Goal: Information Seeking & Learning: Check status

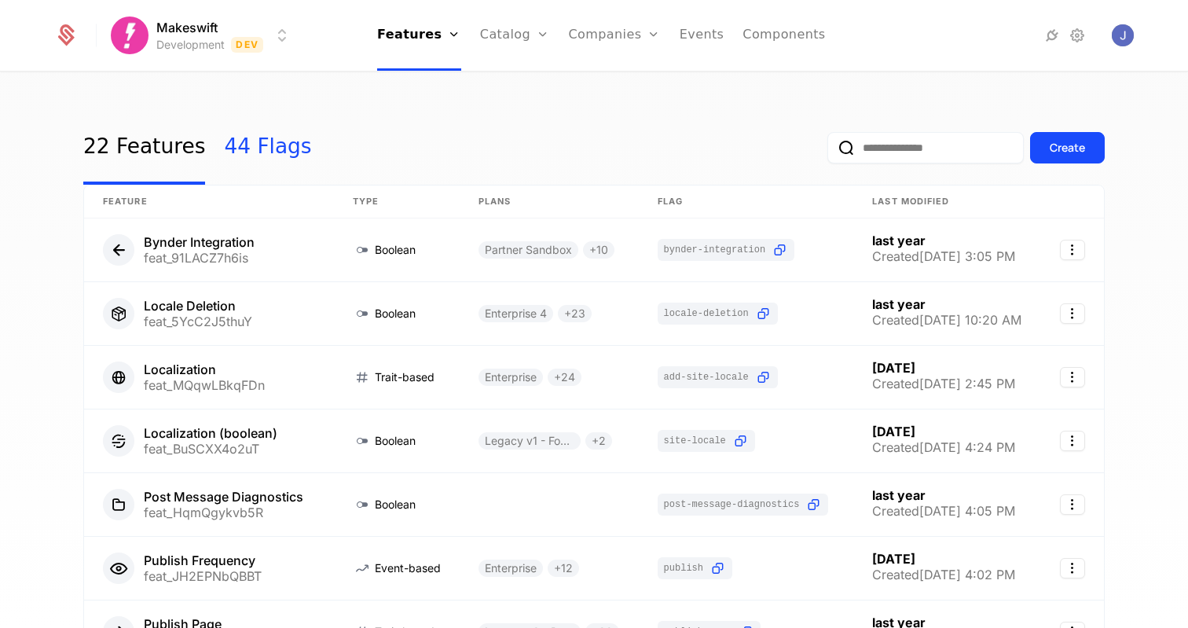
click at [224, 148] on link "44 Flags" at bounding box center [267, 148] width 87 height 74
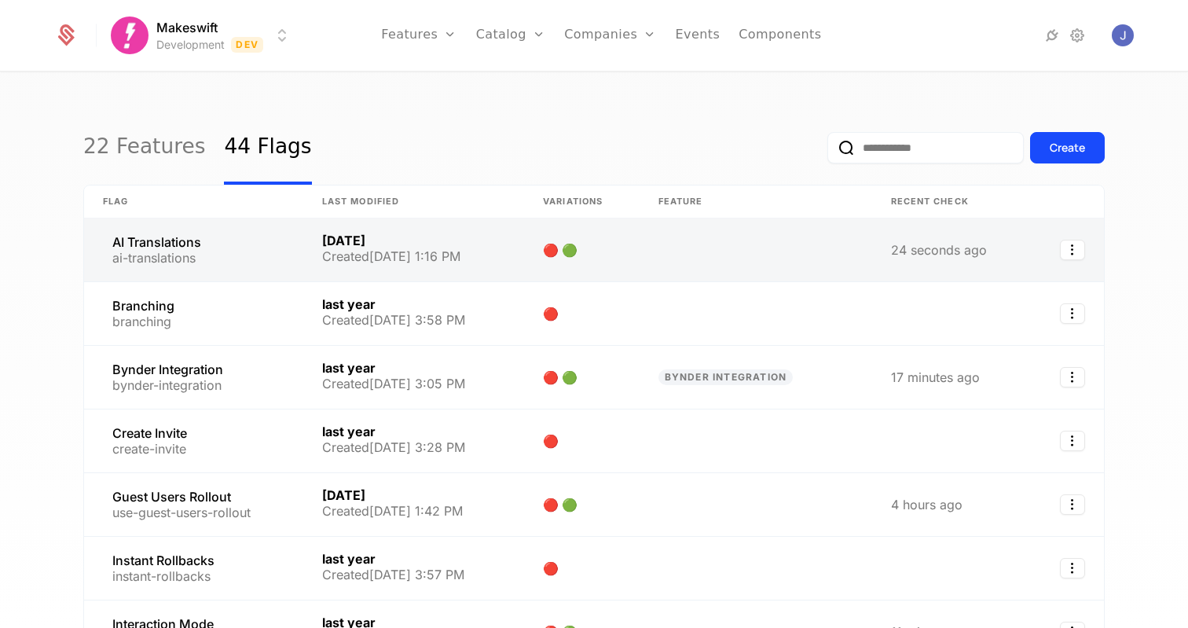
click at [226, 250] on link at bounding box center [193, 249] width 219 height 63
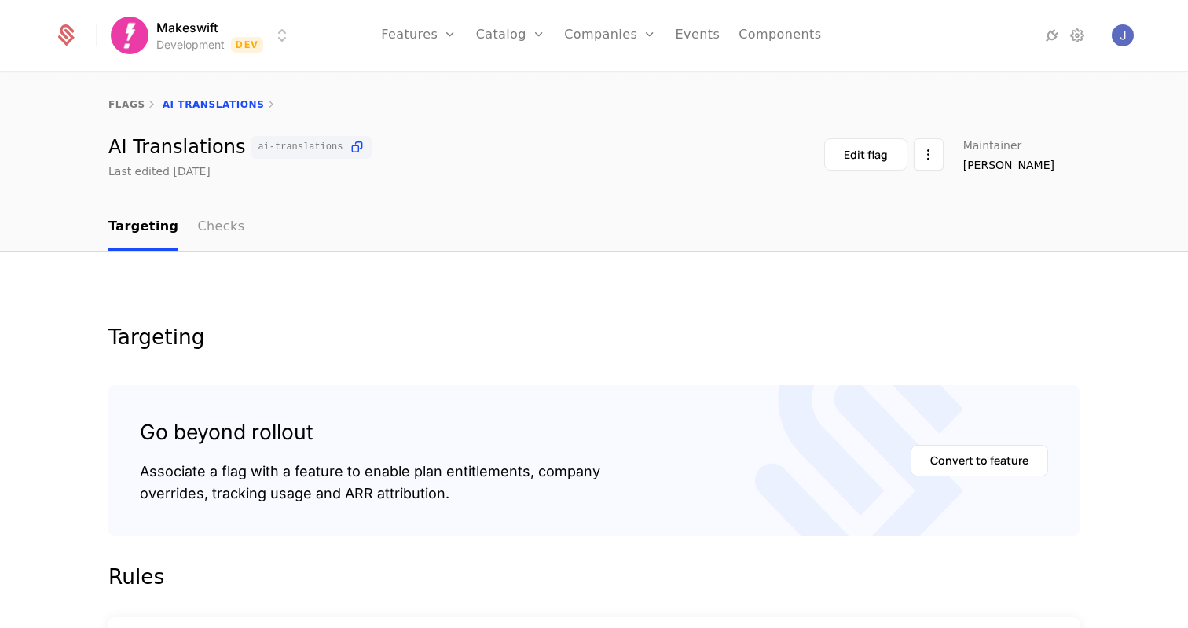
drag, startPoint x: 263, startPoint y: 217, endPoint x: 222, endPoint y: 220, distance: 41.0
click at [262, 218] on nav "Targeting Checks" at bounding box center [593, 227] width 971 height 46
click at [219, 220] on link "Checks" at bounding box center [220, 227] width 47 height 46
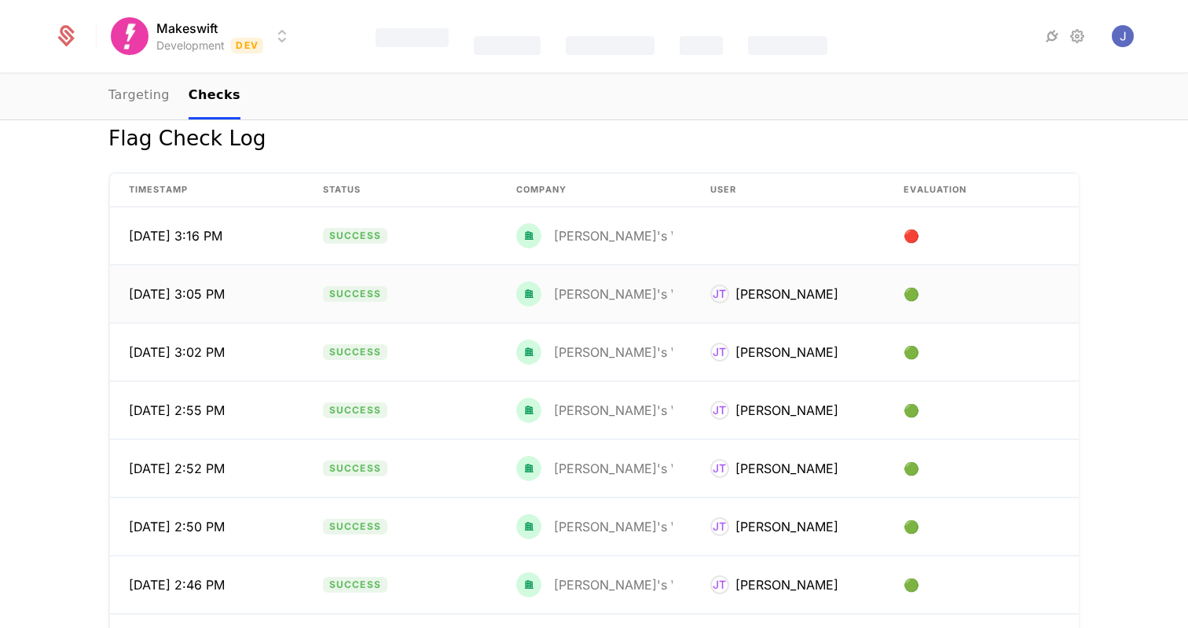
click at [1048, 314] on td "🟢" at bounding box center [982, 294] width 194 height 57
click at [1092, 310] on div "Flag Check Log Timestamp Status Company User Evaluation 9/18/25, 3:16 PM Succes…" at bounding box center [594, 384] width 1022 height 523
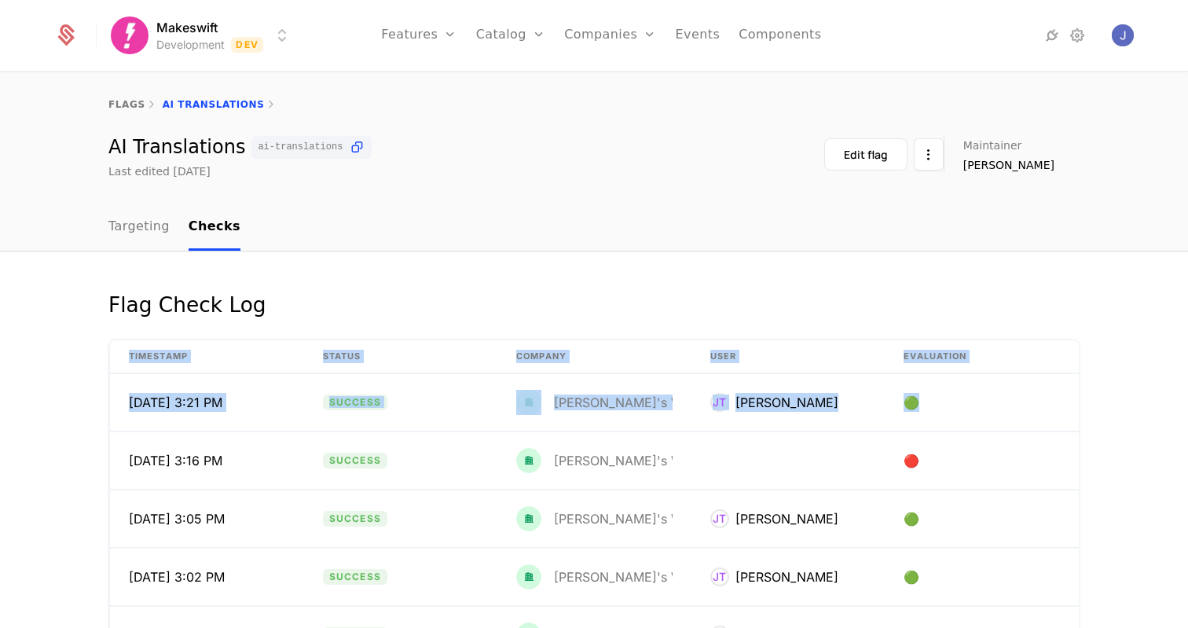
drag, startPoint x: 1025, startPoint y: 344, endPoint x: 1133, endPoint y: 505, distance: 193.5
click at [1133, 505] on div "Flag Check Log Timestamp Status Company User Evaluation 9/18/25, 3:21 PM Succes…" at bounding box center [594, 550] width 1188 height 599
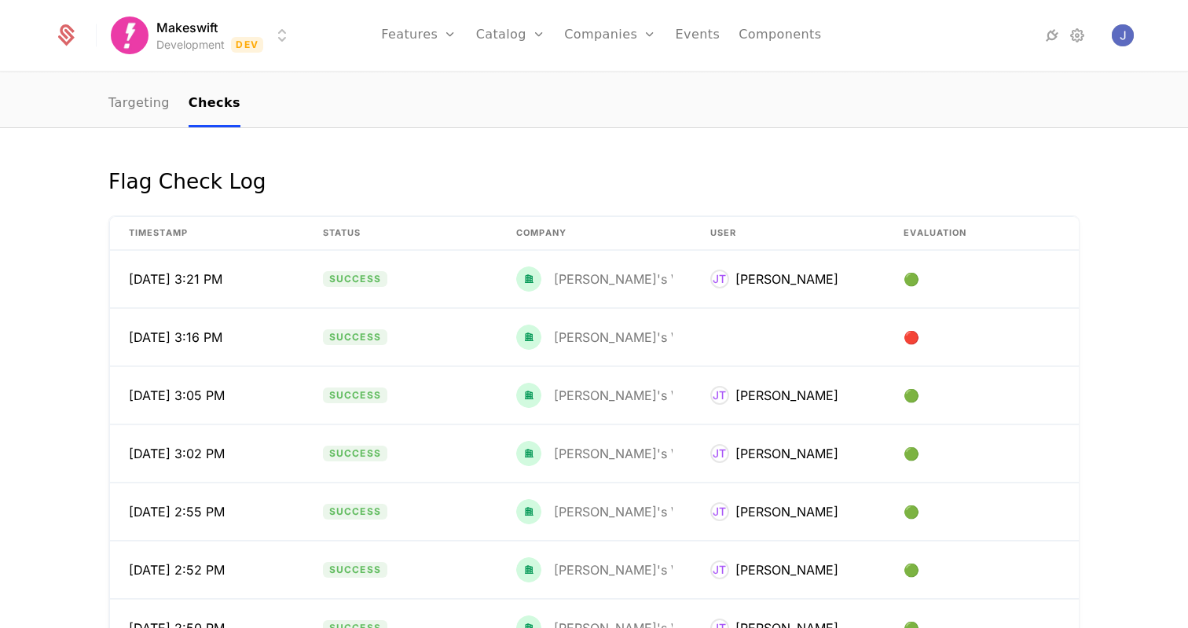
scroll to position [127, 0]
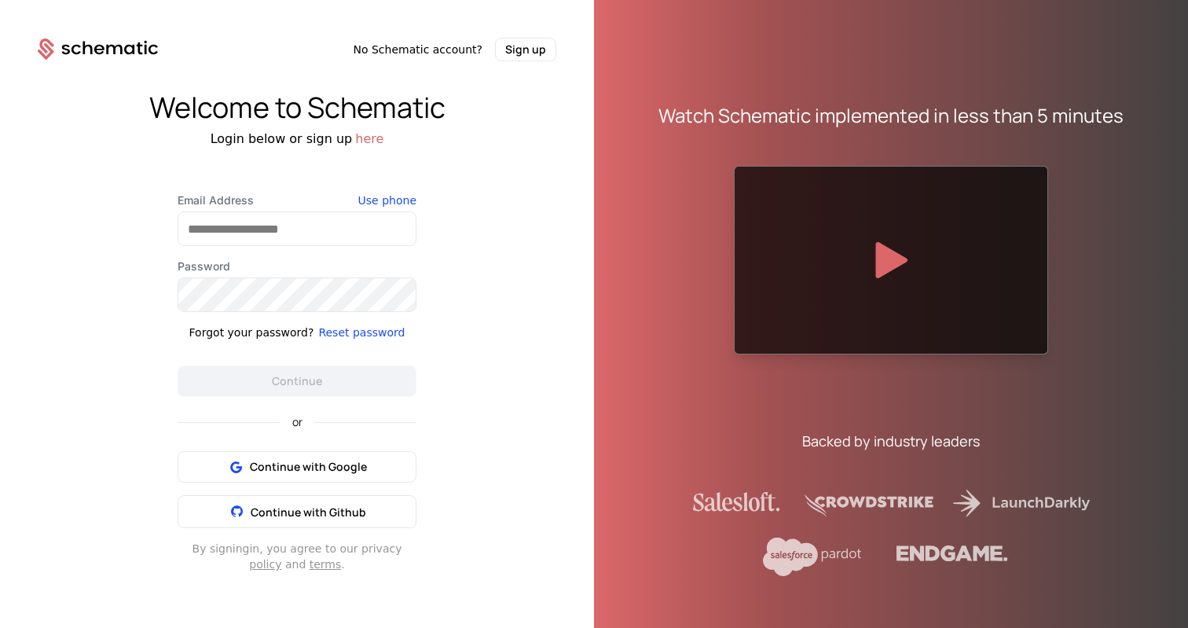
click at [571, 302] on div "Welcome to Schematic Login below or sign up here Email Address Use phone Passwo…" at bounding box center [297, 331] width 594 height 541
drag, startPoint x: 481, startPoint y: 198, endPoint x: 398, endPoint y: 228, distance: 88.5
click at [481, 198] on div "Welcome to Schematic Login below or sign up here Email Address Use phone Passwo…" at bounding box center [297, 331] width 594 height 541
click at [269, 249] on div "Email Address Use phone Password Forgot your password? Reset password Continue" at bounding box center [297, 295] width 239 height 204
click at [295, 235] on input "Email Address" at bounding box center [296, 228] width 237 height 33
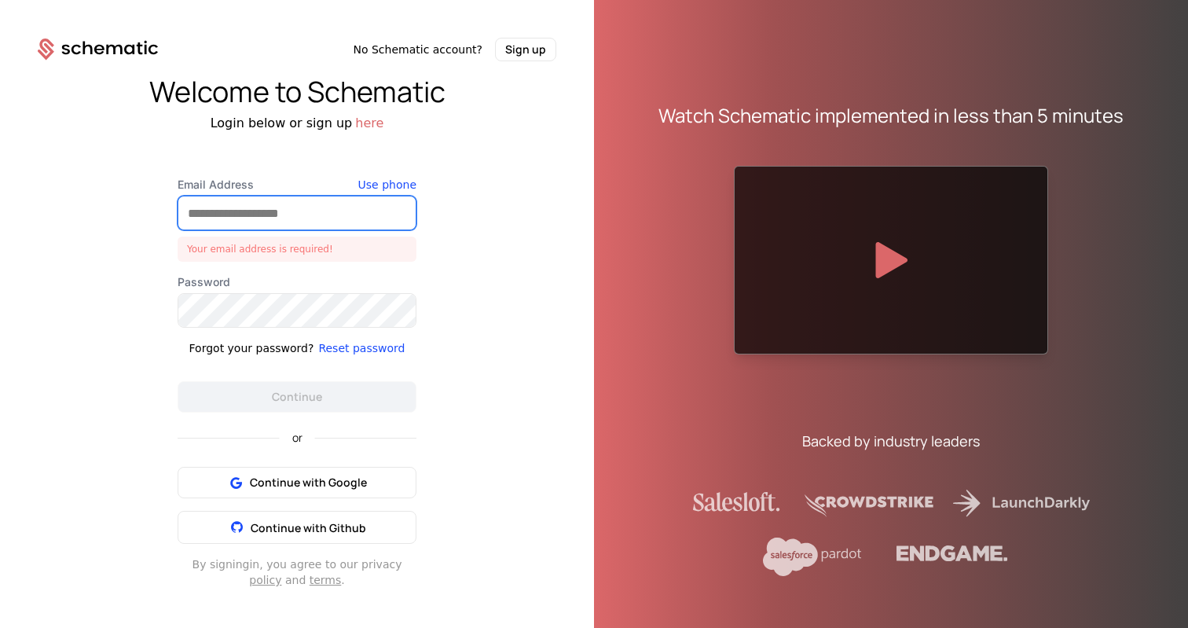
drag, startPoint x: 220, startPoint y: 209, endPoint x: 269, endPoint y: 229, distance: 52.8
click at [220, 209] on input "Email Address" at bounding box center [296, 212] width 237 height 33
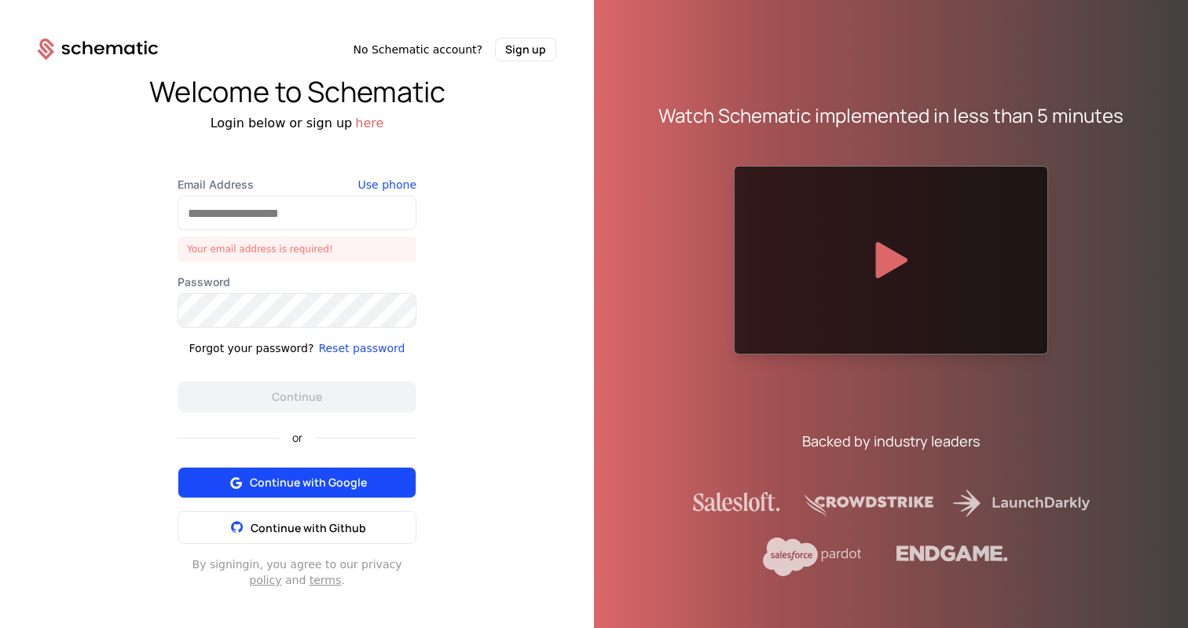
click at [311, 477] on span "Continue with Google" at bounding box center [308, 483] width 117 height 16
